Goal: Navigation & Orientation: Understand site structure

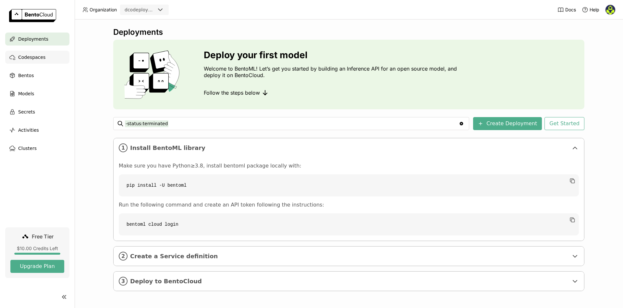
click at [33, 56] on span "Codespaces" at bounding box center [31, 57] width 27 height 8
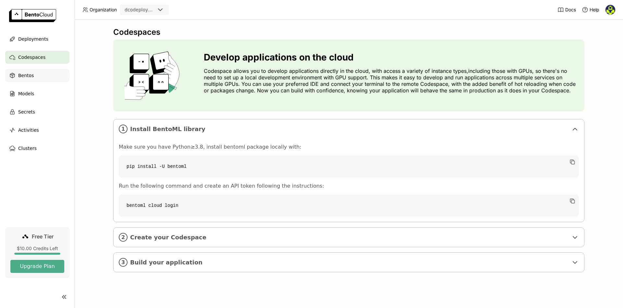
click at [31, 76] on span "Bentos" at bounding box center [26, 75] width 16 height 8
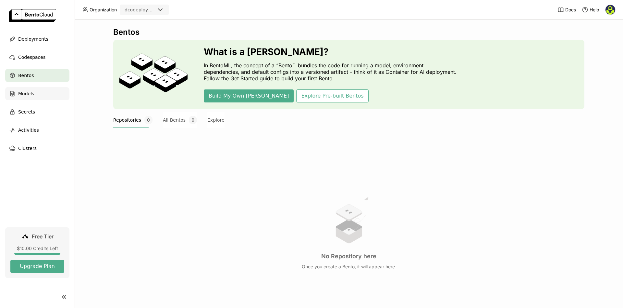
click at [33, 93] on span "Models" at bounding box center [26, 94] width 16 height 8
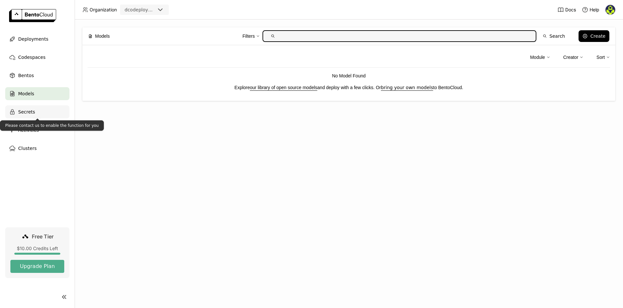
click at [33, 113] on div "Secrets" at bounding box center [37, 111] width 64 height 13
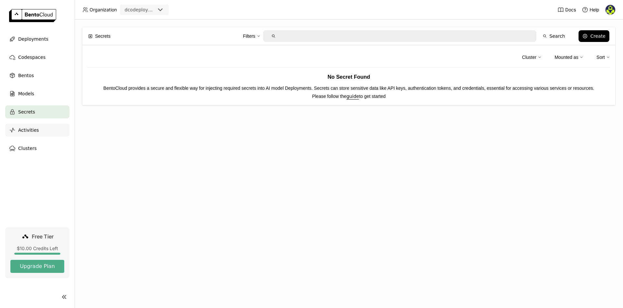
click at [34, 131] on span "Activities" at bounding box center [28, 130] width 21 height 8
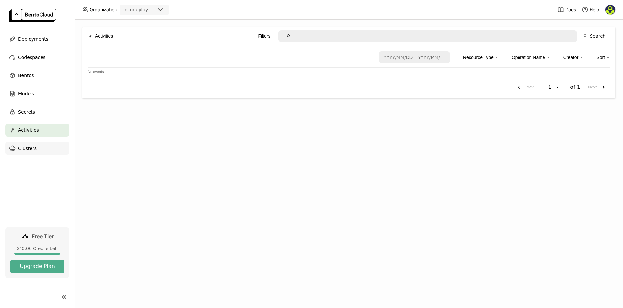
click at [29, 148] on span "Clusters" at bounding box center [27, 148] width 19 height 8
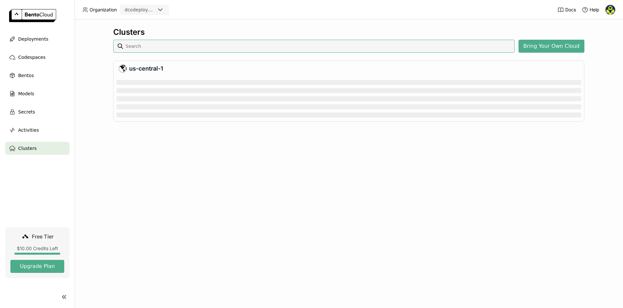
click at [611, 10] on img at bounding box center [611, 10] width 10 height 10
click at [130, 26] on div "Clusters Bring Your Own Cloud us-central-1" at bounding box center [349, 163] width 549 height 288
click at [160, 11] on icon at bounding box center [161, 10] width 8 height 8
click at [264, 24] on div "Clusters Bring Your Own Cloud us-central-1" at bounding box center [349, 163] width 549 height 288
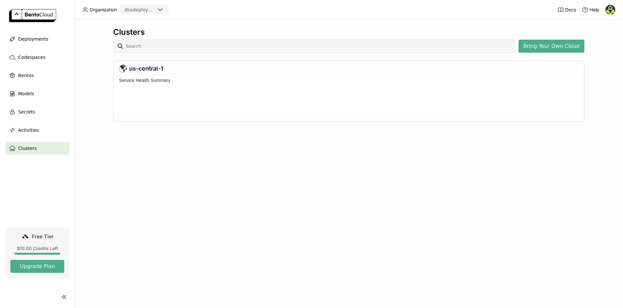
scroll to position [42, 465]
click at [610, 7] on img at bounding box center [611, 10] width 10 height 10
click at [595, 44] on span "API Tokens" at bounding box center [601, 43] width 23 height 6
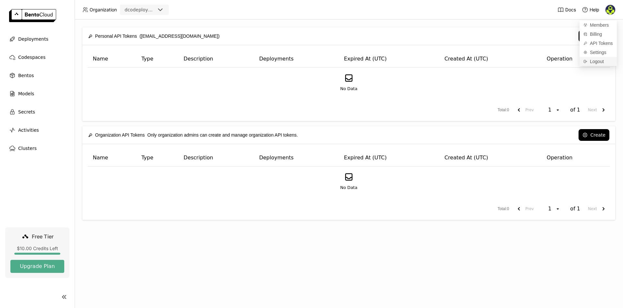
click at [598, 61] on span "Logout" at bounding box center [597, 61] width 14 height 6
